Goal: Information Seeking & Learning: Learn about a topic

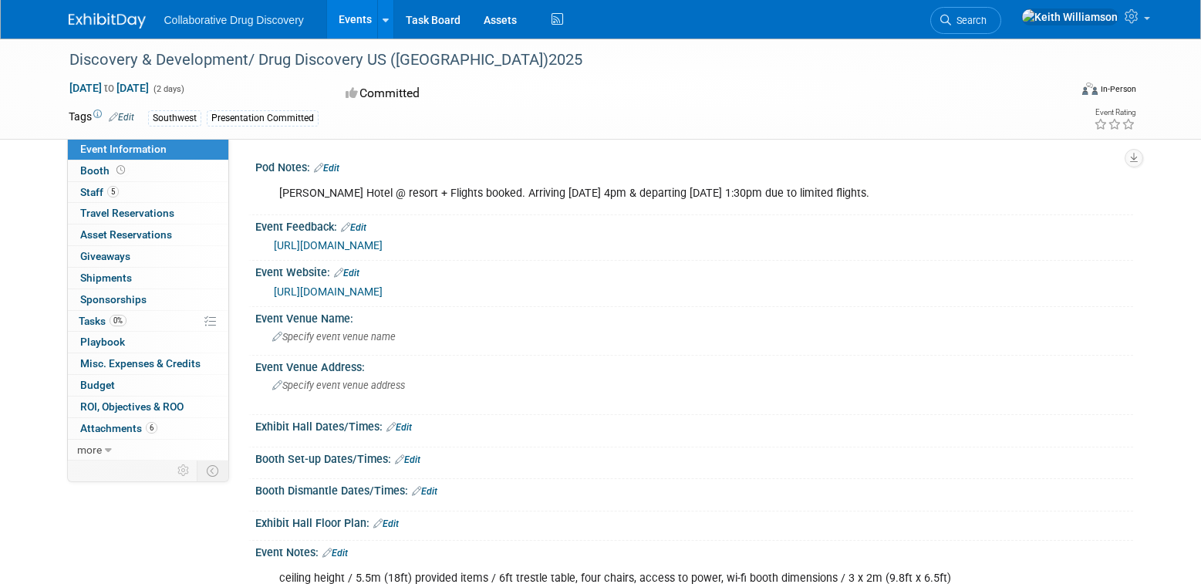
click at [383, 242] on link "[URL][DOMAIN_NAME]" at bounding box center [328, 245] width 109 height 12
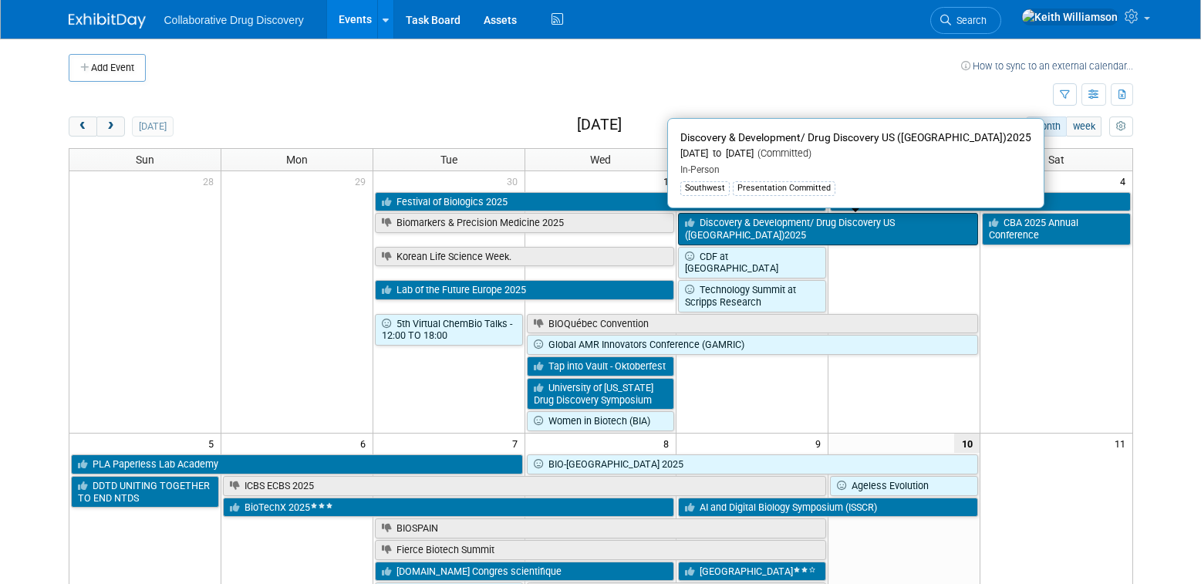
click at [885, 223] on link "Discovery & Development/ Drug Discovery US ([GEOGRAPHIC_DATA])2025" at bounding box center [828, 229] width 300 height 32
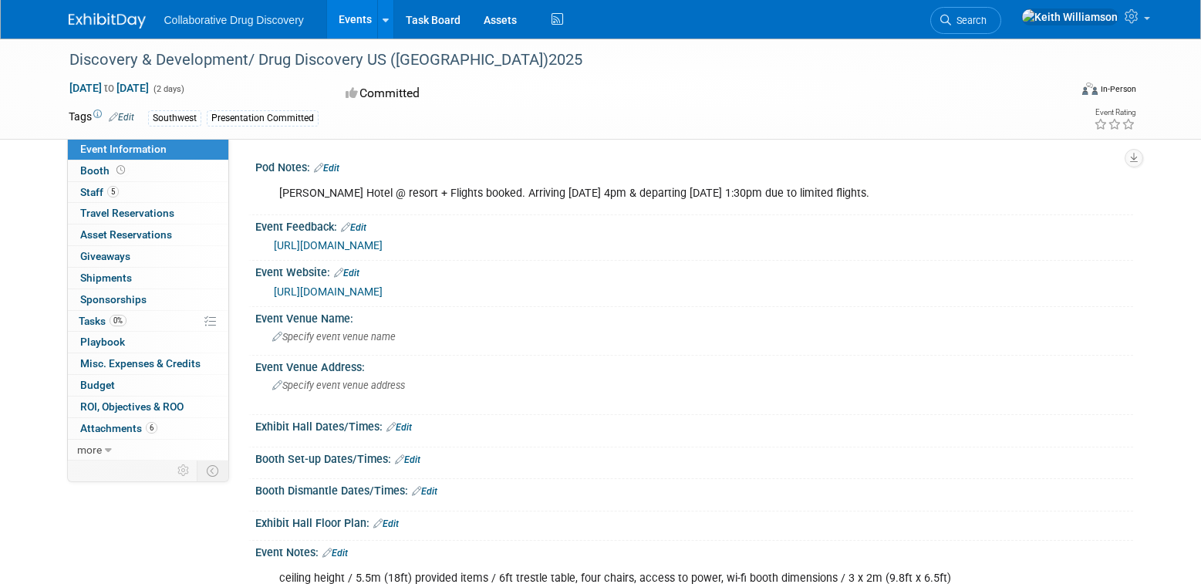
click at [383, 291] on link "[URL][DOMAIN_NAME]" at bounding box center [328, 291] width 109 height 12
